Goal: Task Accomplishment & Management: Manage account settings

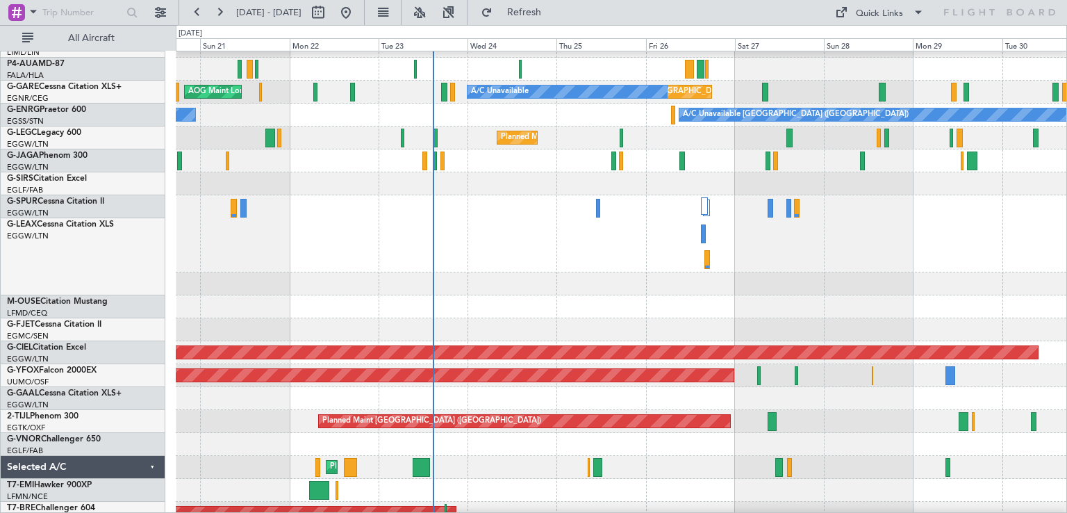
scroll to position [131, 0]
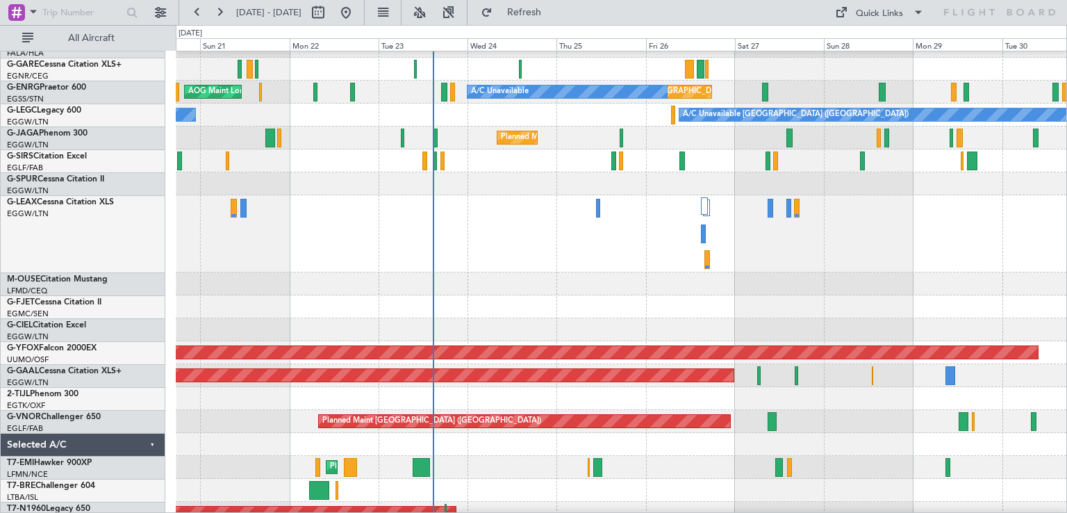
click at [484, 390] on div at bounding box center [621, 398] width 891 height 23
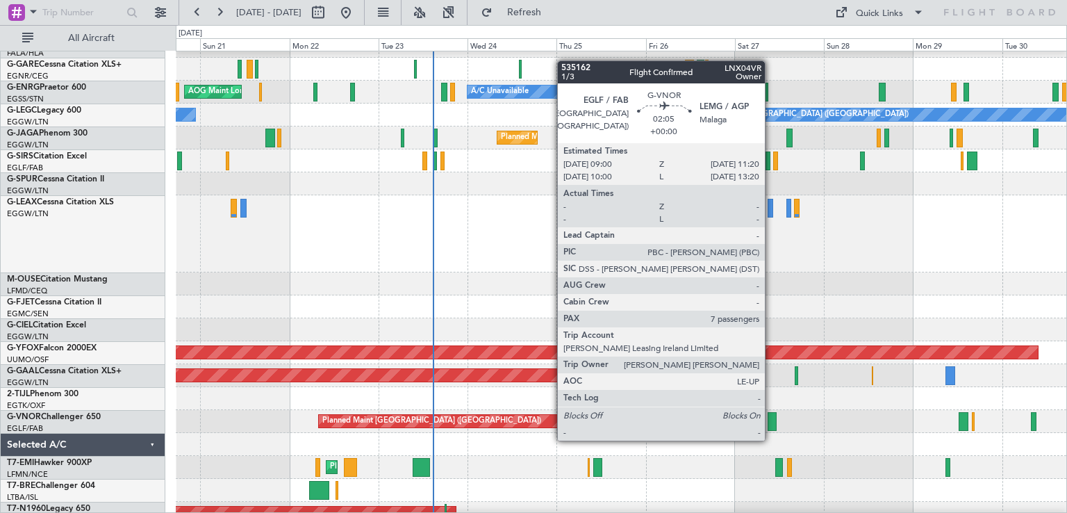
click at [771, 427] on div at bounding box center [772, 421] width 9 height 19
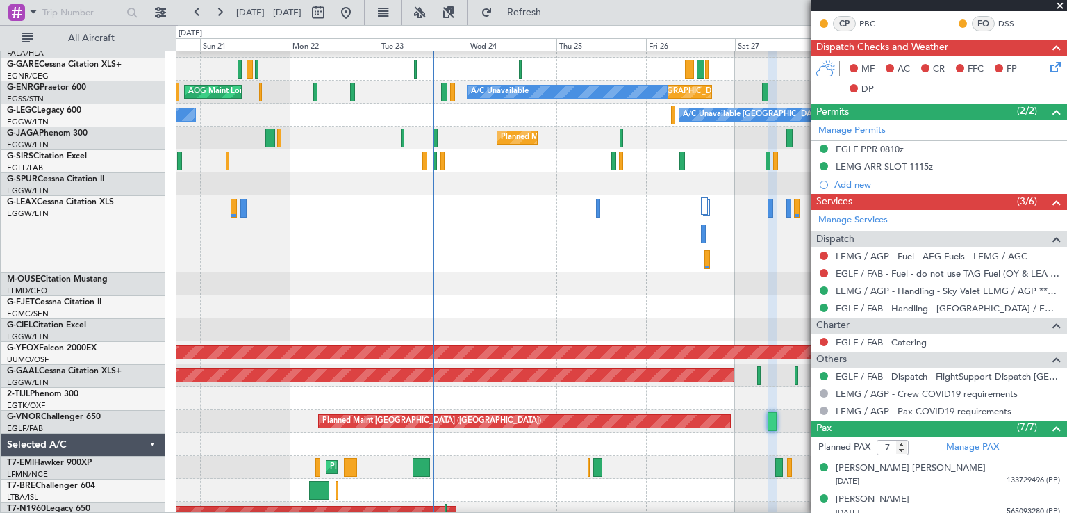
scroll to position [428, 0]
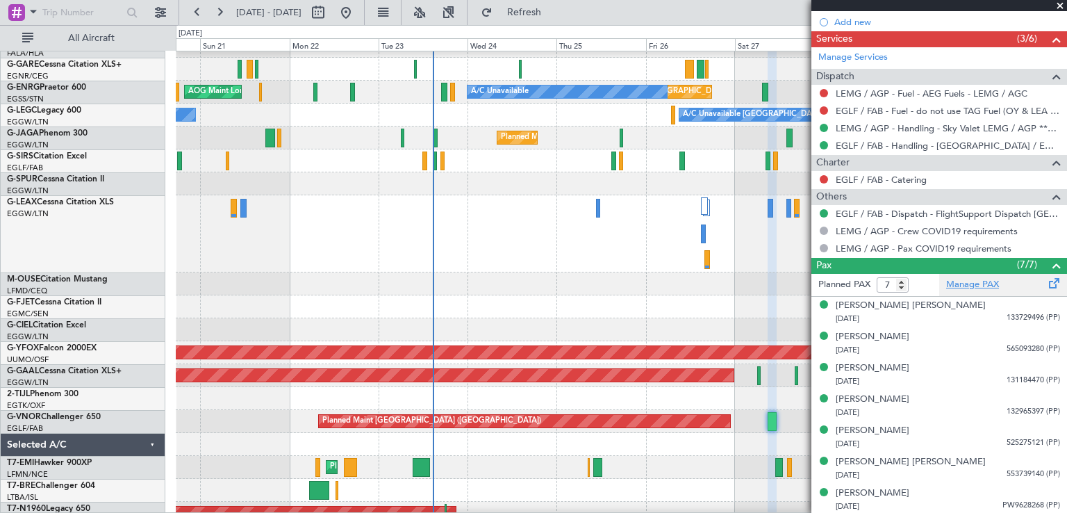
click at [969, 279] on link "Manage PAX" at bounding box center [972, 285] width 53 height 14
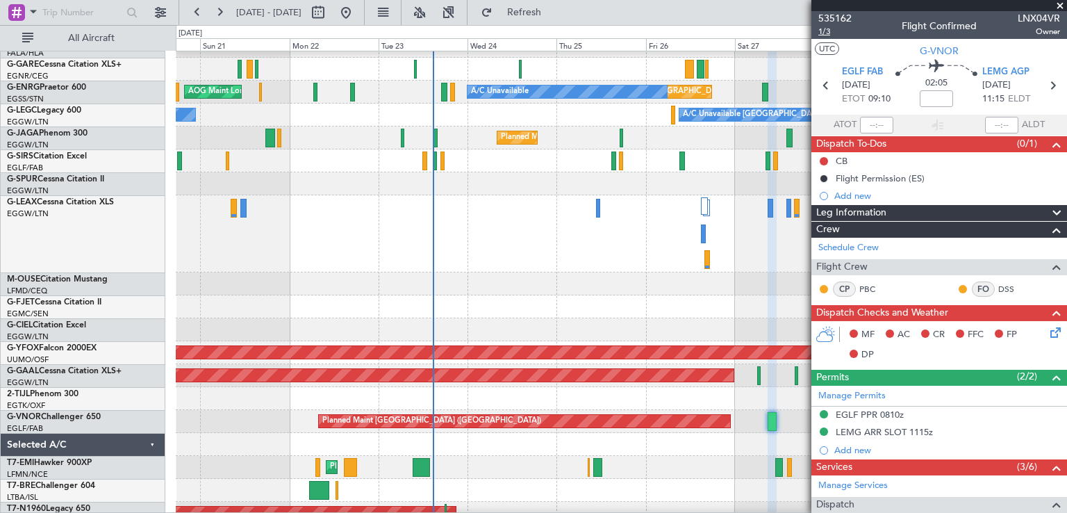
click at [828, 31] on span "1/3" at bounding box center [835, 32] width 33 height 12
click at [846, 20] on span "535162" at bounding box center [835, 18] width 33 height 15
click at [357, 17] on button at bounding box center [346, 12] width 22 height 22
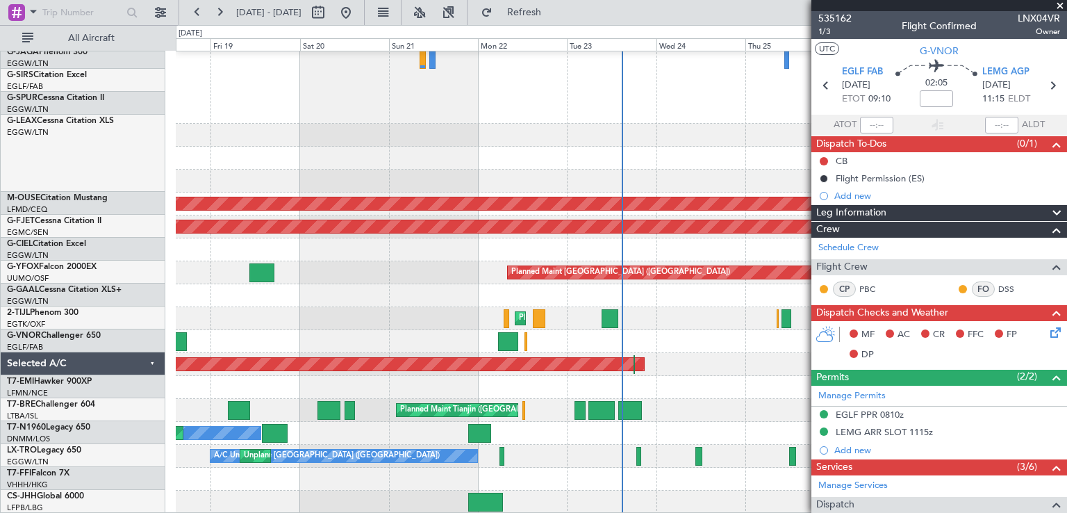
scroll to position [280, 0]
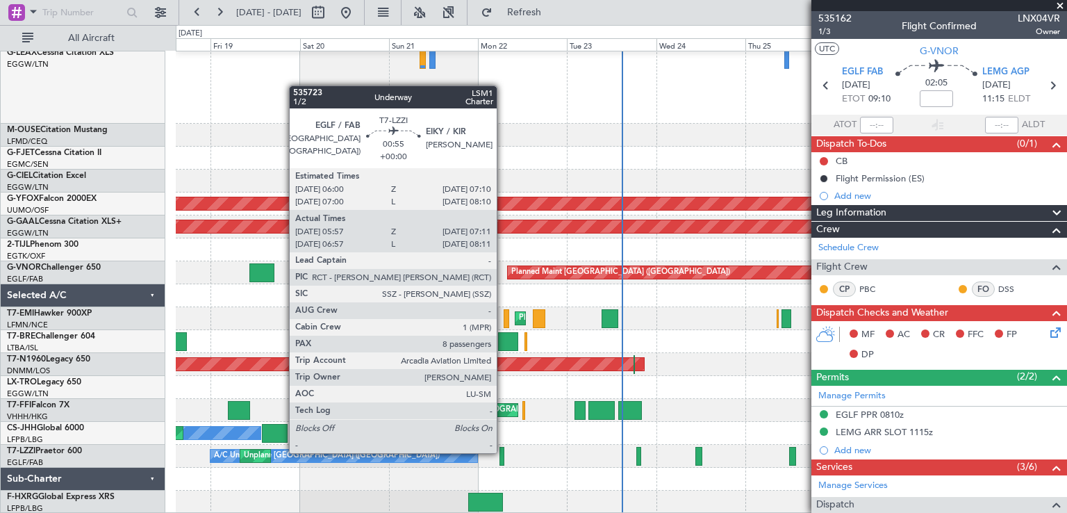
click at [503, 452] on div at bounding box center [502, 456] width 5 height 19
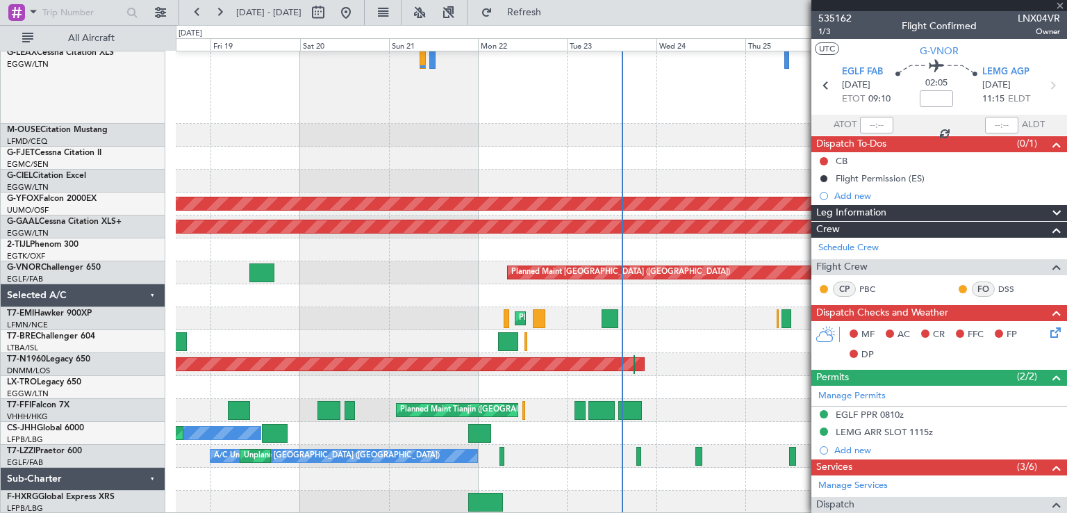
type input "06:07"
type input "07:06"
type input "8"
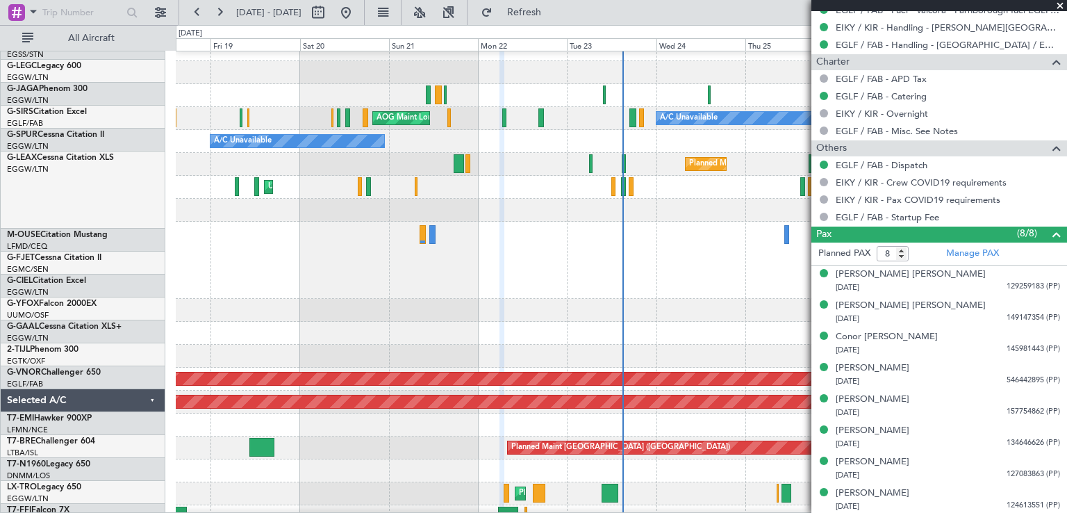
scroll to position [105, 0]
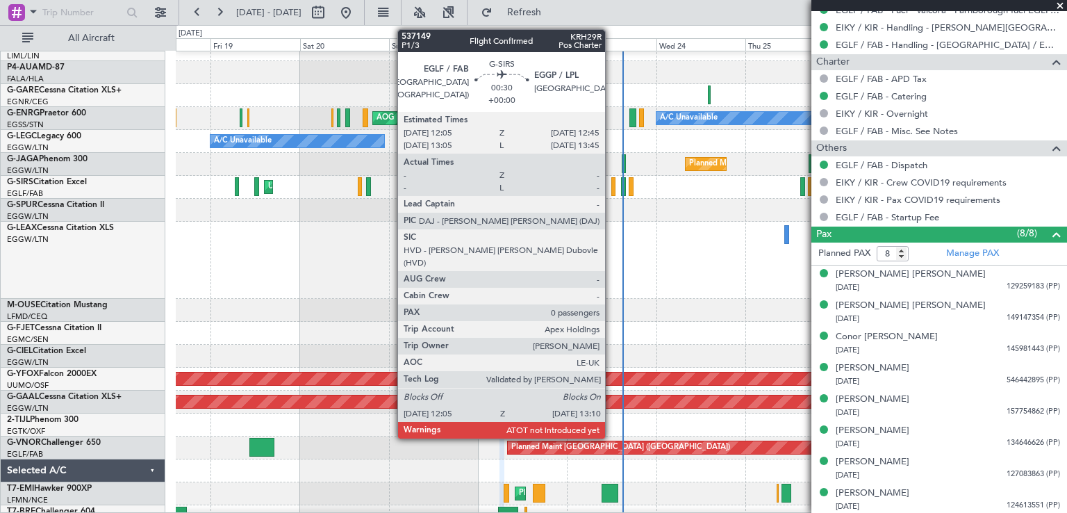
click at [612, 191] on div at bounding box center [614, 186] width 4 height 19
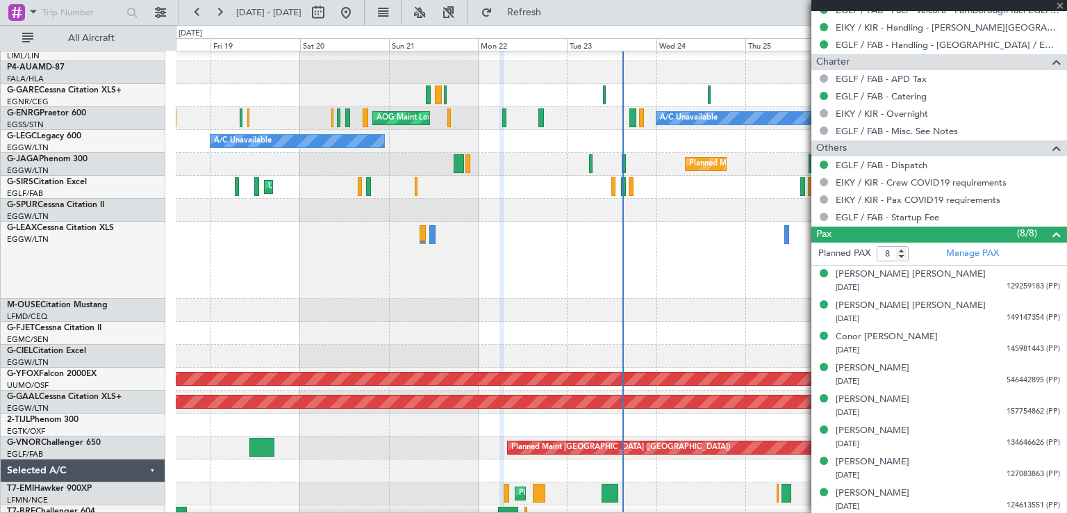
type input "0"
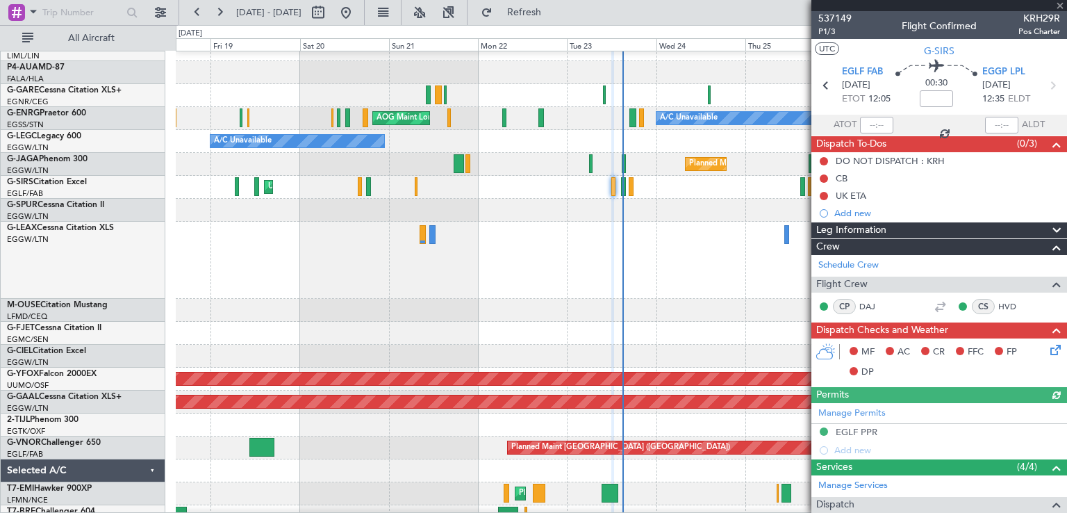
scroll to position [209, 0]
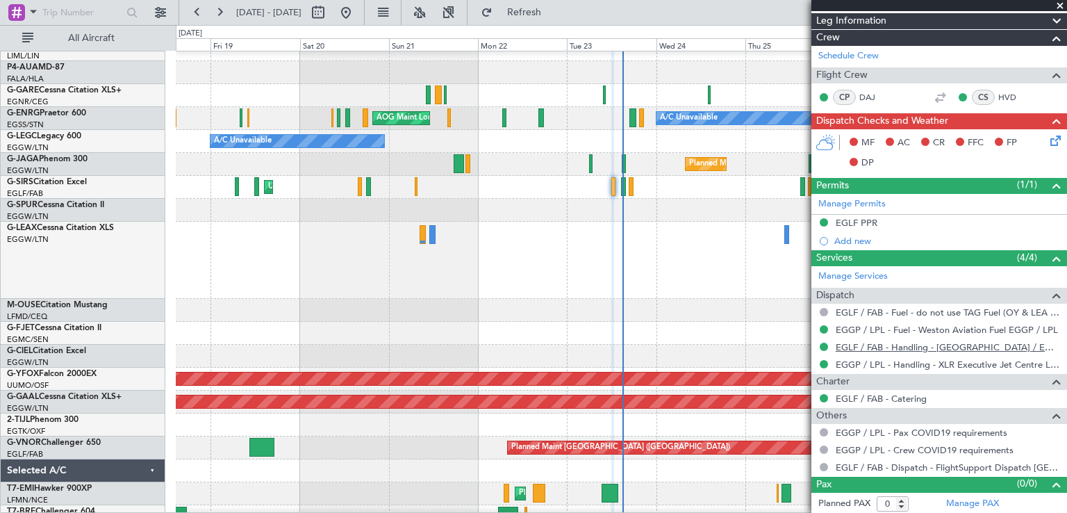
click at [985, 346] on link "EGLF / FAB - Handling - [GEOGRAPHIC_DATA] / EGLF / FAB" at bounding box center [948, 347] width 224 height 12
